Goal: Task Accomplishment & Management: Manage account settings

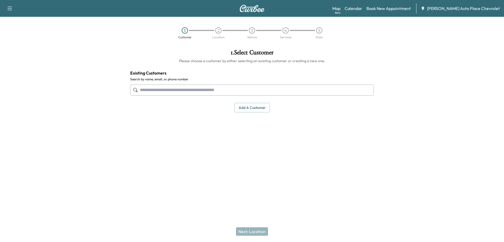
click at [390, 5] on div "Map Beta Calendar Book New Appointment [PERSON_NAME] Auto Place Chevrolet" at bounding box center [415, 8] width 167 height 10
click at [362, 9] on link "Calendar" at bounding box center [354, 8] width 18 height 6
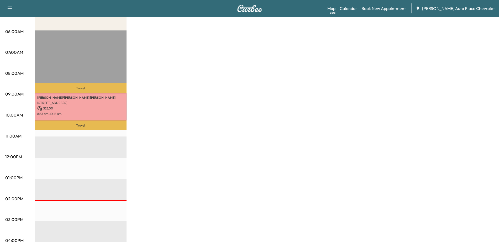
scroll to position [33, 0]
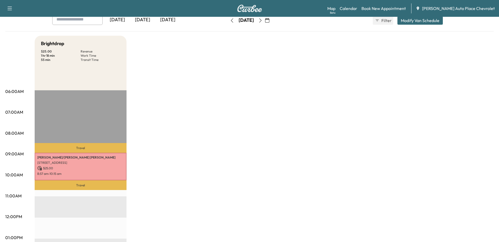
click at [263, 21] on icon "button" at bounding box center [260, 20] width 4 height 4
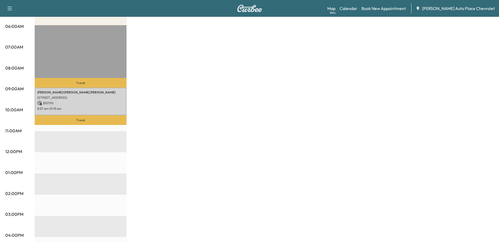
scroll to position [98, 0]
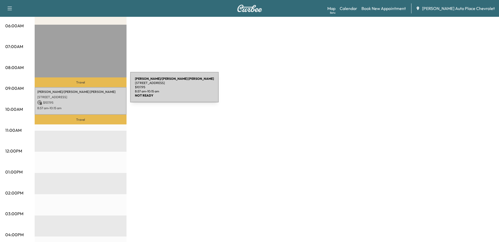
click at [88, 81] on p "Travel" at bounding box center [81, 81] width 92 height 9
click at [86, 103] on p "$ 107.95" at bounding box center [80, 102] width 87 height 5
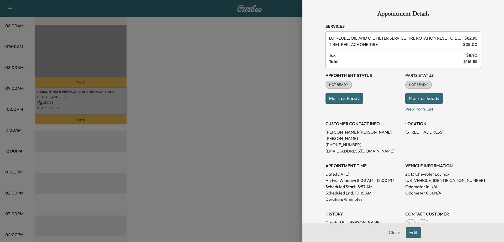
click at [331, 97] on button "Mark as Ready" at bounding box center [345, 98] width 38 height 11
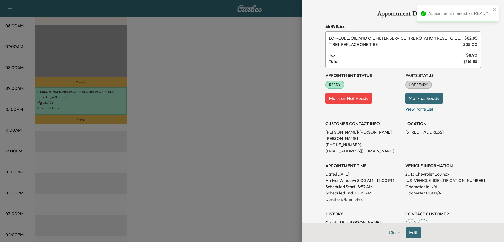
click at [416, 102] on button "Mark as Ready" at bounding box center [424, 98] width 38 height 11
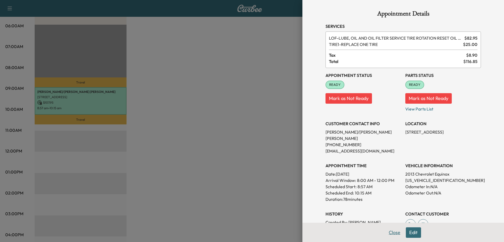
click at [388, 232] on button "Close" at bounding box center [394, 232] width 18 height 11
